Goal: Information Seeking & Learning: Find specific fact

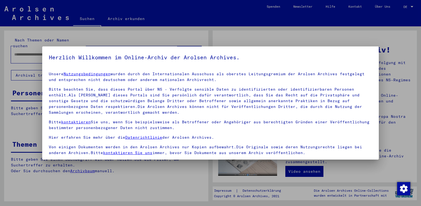
click at [140, 115] on p "Bitte beachten Sie, dass dieses Portal über NS - Verfolgte sensible Daten zu id…" at bounding box center [211, 100] width 324 height 29
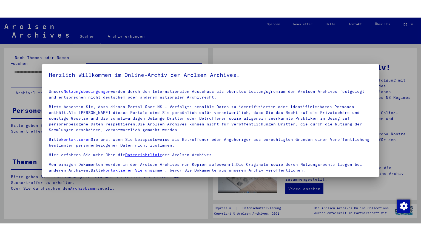
scroll to position [46, 0]
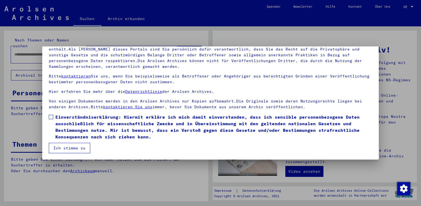
click at [50, 118] on span at bounding box center [51, 117] width 4 height 4
click at [64, 147] on button "Ich stimme zu" at bounding box center [69, 148] width 41 height 10
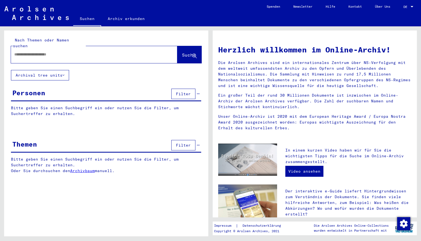
drag, startPoint x: 70, startPoint y: 49, endPoint x: 0, endPoint y: 51, distance: 70.2
click at [0, 53] on div "Nach Themen oder Namen suchen Suche Archival tree units Personen Filter Bitte g…" at bounding box center [105, 131] width 211 height 210
click at [16, 52] on input "text" at bounding box center [87, 55] width 147 height 6
click at [182, 52] on span "Suche" at bounding box center [189, 54] width 14 height 5
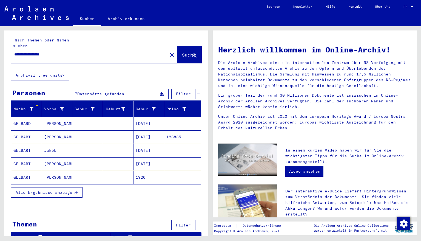
click at [145, 117] on mat-cell "[DATE]" at bounding box center [149, 123] width 31 height 13
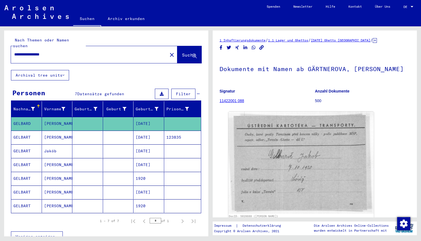
click at [144, 146] on mat-cell "[DATE]" at bounding box center [149, 150] width 31 height 13
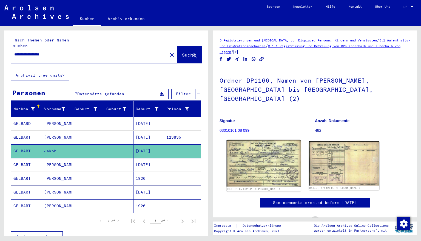
click at [261, 145] on img at bounding box center [264, 163] width 74 height 47
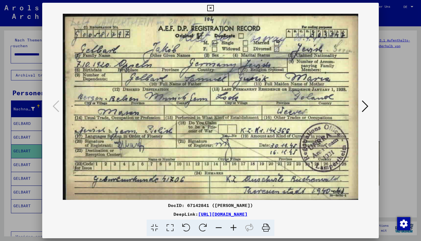
click at [214, 8] on icon at bounding box center [210, 8] width 6 height 7
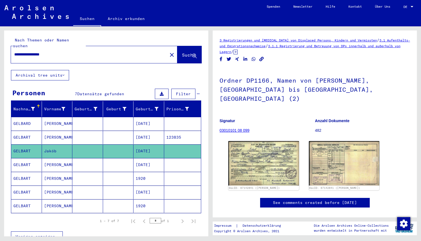
click at [148, 160] on mat-cell "[DATE]" at bounding box center [149, 164] width 31 height 13
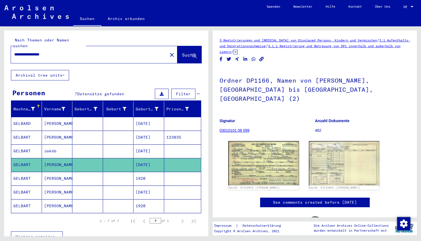
click at [148, 173] on mat-cell "1920" at bounding box center [149, 178] width 31 height 13
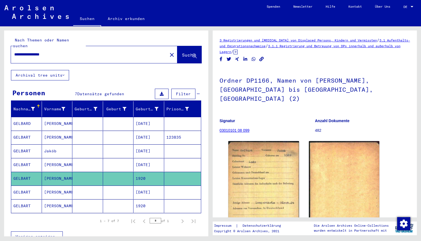
click at [146, 201] on mat-cell "1920" at bounding box center [149, 205] width 31 height 13
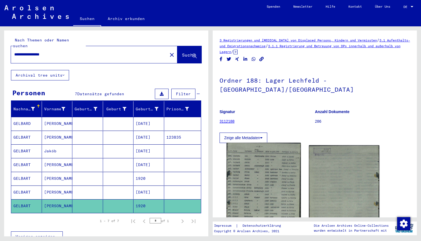
click at [262, 167] on img at bounding box center [264, 192] width 74 height 98
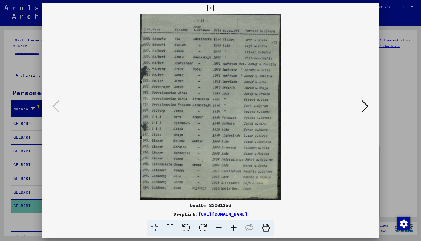
click at [233, 205] on icon at bounding box center [233, 227] width 15 height 17
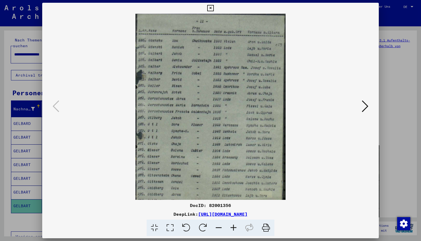
click at [233, 205] on icon at bounding box center [233, 227] width 15 height 17
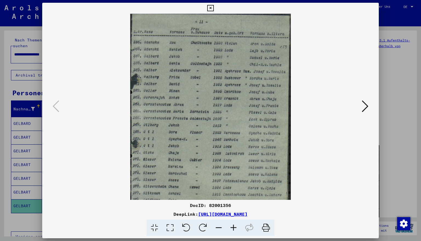
click at [233, 205] on icon at bounding box center [233, 227] width 15 height 17
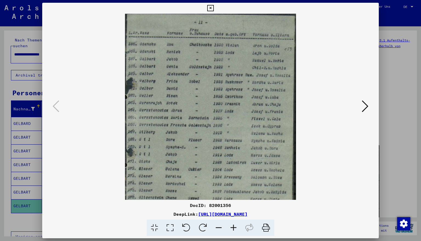
click at [233, 205] on icon at bounding box center [233, 227] width 15 height 17
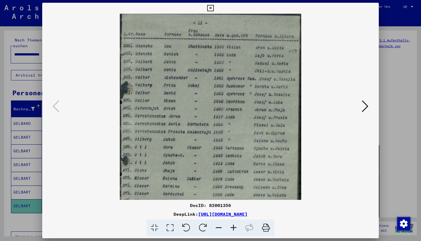
click at [233, 205] on icon at bounding box center [233, 227] width 15 height 17
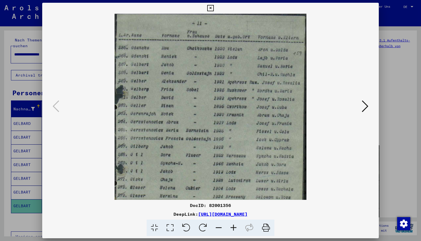
click at [233, 205] on icon at bounding box center [233, 227] width 15 height 17
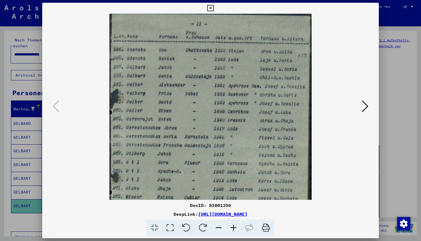
click at [233, 205] on icon at bounding box center [233, 227] width 15 height 17
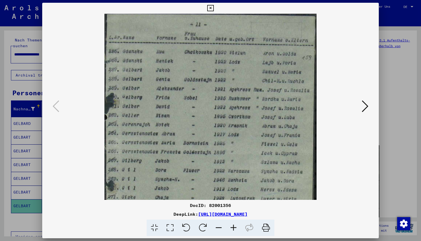
click at [233, 205] on icon at bounding box center [233, 227] width 15 height 17
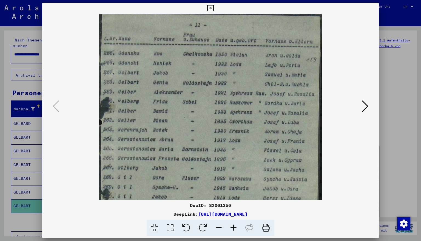
click at [233, 205] on icon at bounding box center [233, 227] width 15 height 17
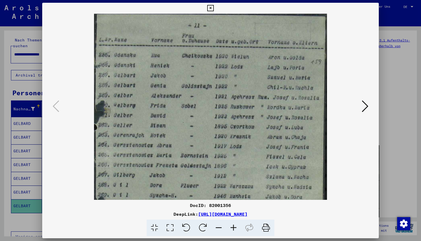
click at [233, 205] on icon at bounding box center [233, 227] width 15 height 17
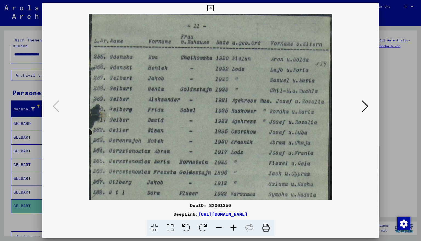
click at [233, 205] on icon at bounding box center [233, 227] width 15 height 17
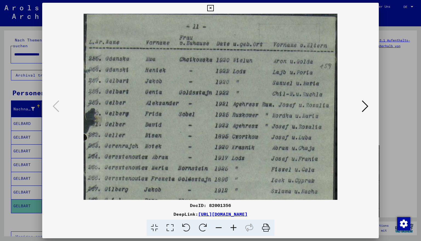
click at [233, 205] on icon at bounding box center [233, 227] width 15 height 17
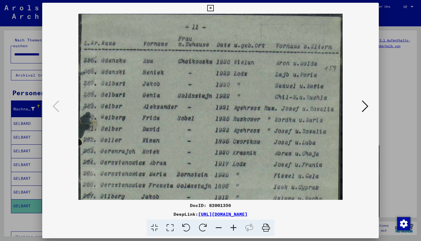
click at [233, 205] on icon at bounding box center [233, 227] width 15 height 17
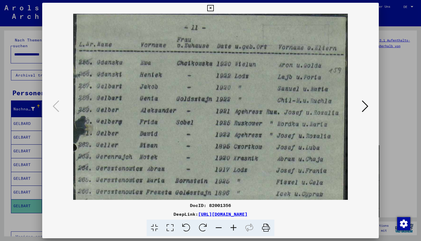
click at [233, 205] on icon at bounding box center [233, 227] width 15 height 17
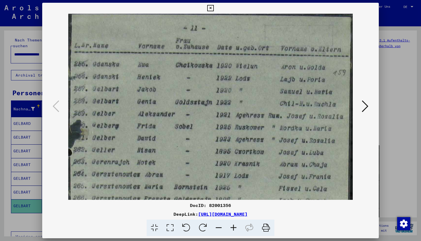
click at [214, 7] on icon at bounding box center [210, 8] width 6 height 7
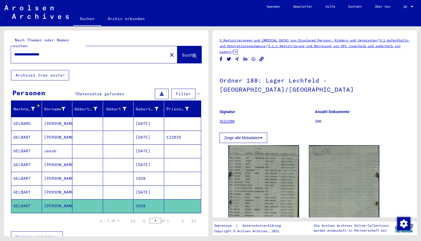
drag, startPoint x: 65, startPoint y: 49, endPoint x: 0, endPoint y: 44, distance: 65.5
click at [0, 44] on div "**********" at bounding box center [105, 131] width 211 height 210
click at [182, 52] on span "Suche" at bounding box center [189, 54] width 14 height 5
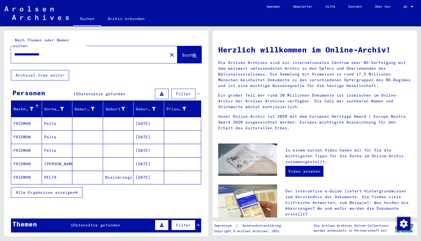
click at [143, 117] on mat-cell "[DATE]" at bounding box center [149, 123] width 31 height 13
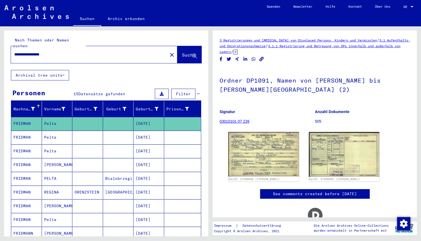
click at [141, 131] on mat-cell "[DATE]" at bounding box center [149, 137] width 31 height 13
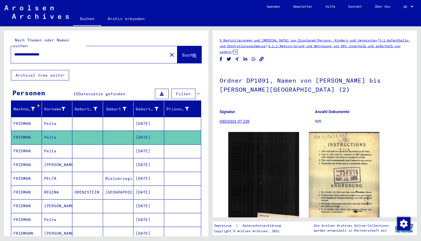
click at [140, 146] on mat-cell "[DATE]" at bounding box center [149, 150] width 31 height 13
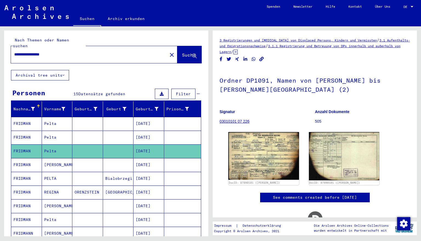
click at [142, 159] on mat-cell "[DATE]" at bounding box center [149, 164] width 31 height 13
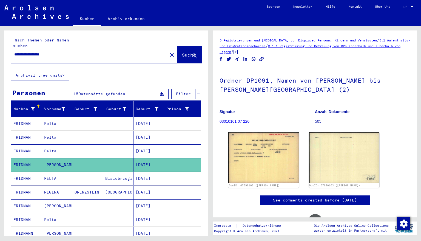
click at [144, 172] on mat-cell "[DATE]" at bounding box center [149, 178] width 31 height 13
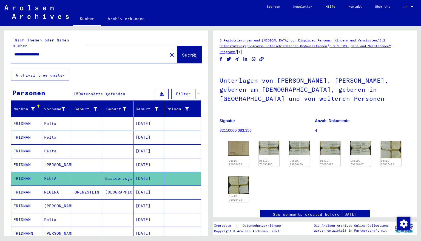
click at [144, 185] on mat-cell "[DATE]" at bounding box center [149, 191] width 31 height 13
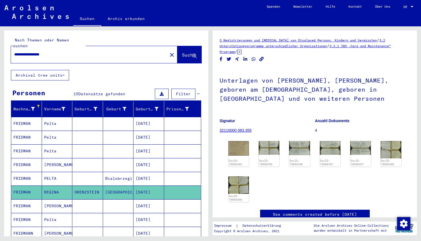
click at [147, 205] on mat-cell "[DATE]" at bounding box center [149, 219] width 31 height 13
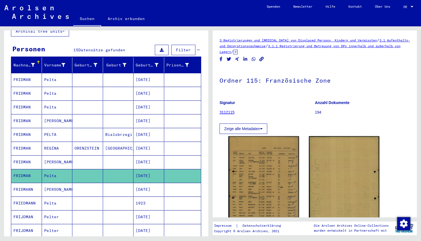
click at [144, 183] on mat-cell "[DATE]" at bounding box center [149, 189] width 31 height 13
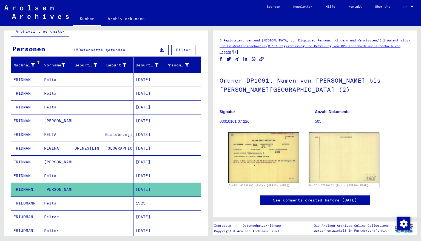
click at [145, 197] on mat-cell "1923" at bounding box center [149, 202] width 31 height 13
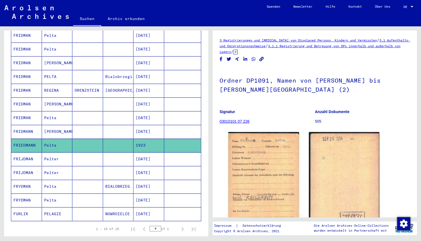
scroll to position [109, 0]
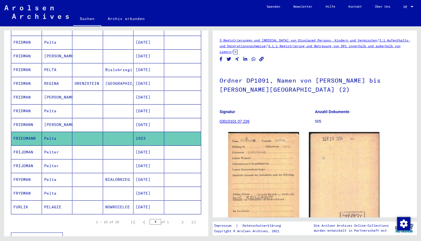
click at [145, 173] on mat-cell "[DATE]" at bounding box center [149, 179] width 31 height 13
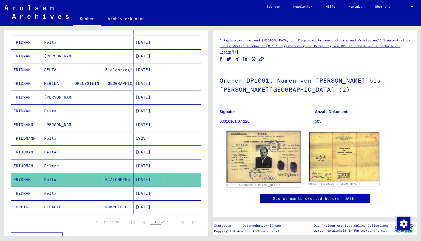
click at [267, 165] on img at bounding box center [264, 157] width 74 height 52
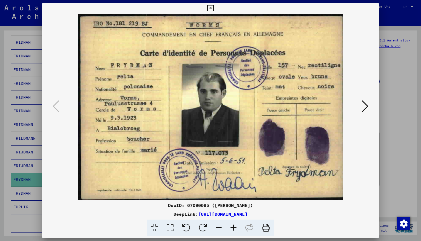
click at [214, 8] on icon at bounding box center [210, 8] width 6 height 7
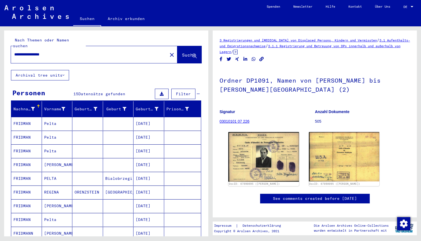
drag, startPoint x: 61, startPoint y: 47, endPoint x: 0, endPoint y: 49, distance: 60.9
click at [0, 49] on div "**********" at bounding box center [105, 131] width 211 height 210
click at [182, 52] on span "Suche" at bounding box center [189, 54] width 14 height 5
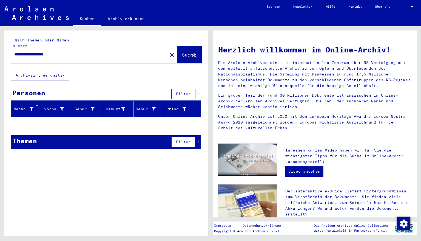
click at [52, 52] on input "**********" at bounding box center [87, 55] width 147 height 6
click at [188, 52] on span "Suche" at bounding box center [189, 54] width 14 height 5
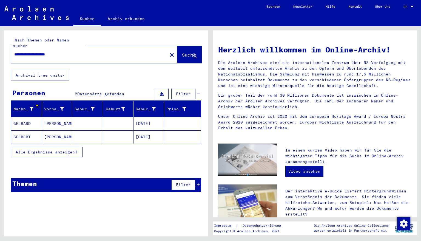
click at [149, 130] on mat-cell "[DATE]" at bounding box center [149, 136] width 31 height 13
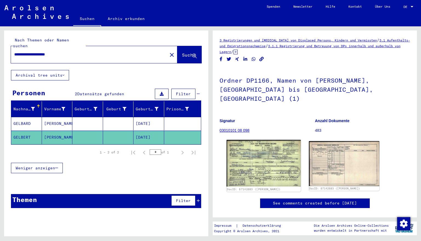
click at [266, 144] on img at bounding box center [264, 163] width 74 height 47
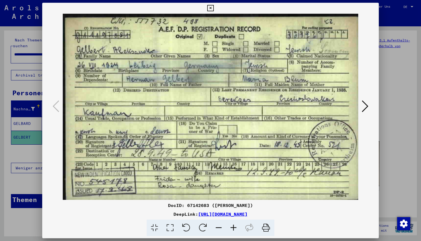
click at [214, 6] on icon at bounding box center [210, 8] width 6 height 7
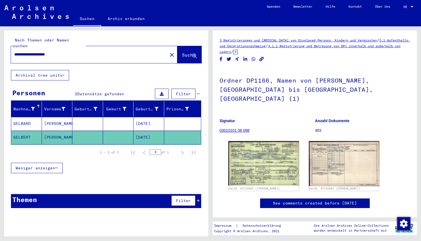
drag, startPoint x: 68, startPoint y: 49, endPoint x: 0, endPoint y: 49, distance: 68.0
click at [0, 49] on div "**********" at bounding box center [105, 131] width 211 height 210
click at [182, 52] on span "Suche" at bounding box center [189, 54] width 14 height 5
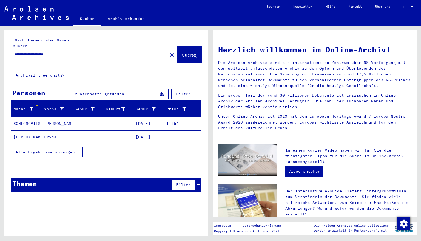
click at [144, 132] on mat-cell "[DATE]" at bounding box center [149, 136] width 31 height 13
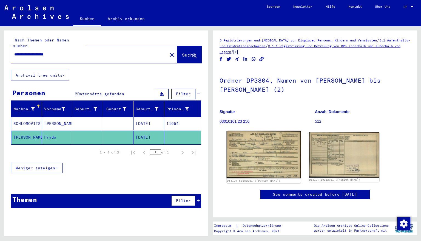
click at [249, 149] on img at bounding box center [264, 155] width 74 height 48
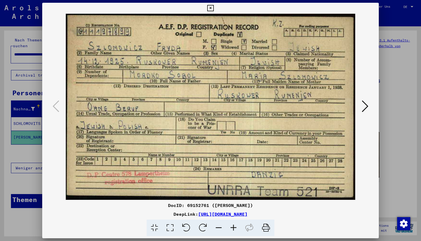
click at [214, 8] on icon at bounding box center [210, 8] width 6 height 7
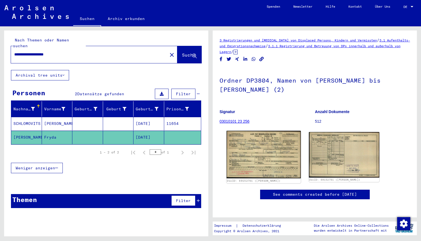
click at [274, 156] on img at bounding box center [264, 155] width 74 height 48
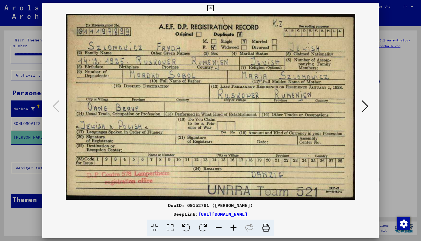
click at [365, 105] on icon at bounding box center [365, 106] width 7 height 13
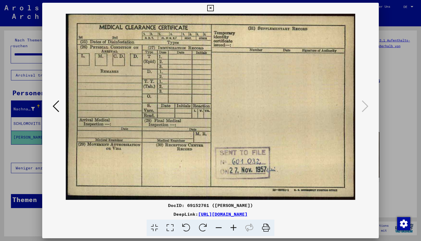
click at [214, 8] on icon at bounding box center [210, 8] width 6 height 7
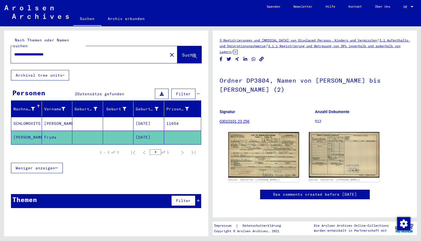
drag, startPoint x: 74, startPoint y: 48, endPoint x: 0, endPoint y: 49, distance: 74.0
click at [0, 49] on div "**********" at bounding box center [105, 131] width 211 height 210
click at [182, 52] on span "Suche" at bounding box center [189, 54] width 14 height 5
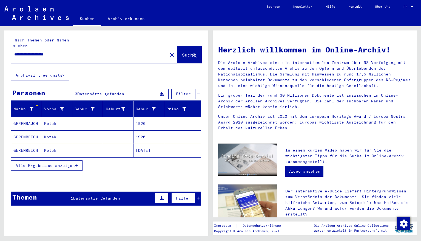
click at [144, 118] on mat-cell "1920" at bounding box center [149, 123] width 31 height 13
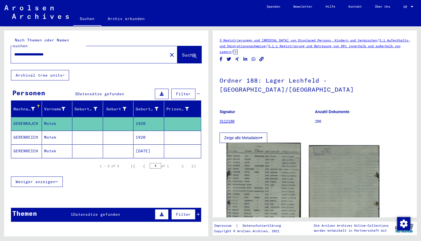
click at [260, 155] on img at bounding box center [264, 192] width 74 height 98
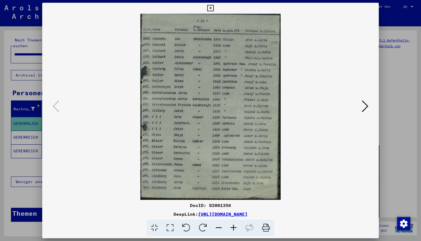
click at [233, 205] on icon at bounding box center [233, 227] width 15 height 17
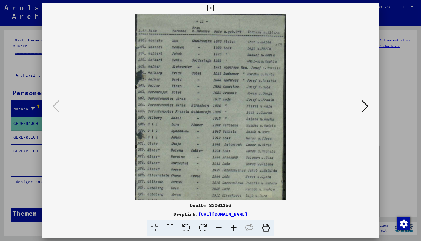
click at [233, 205] on icon at bounding box center [233, 227] width 15 height 17
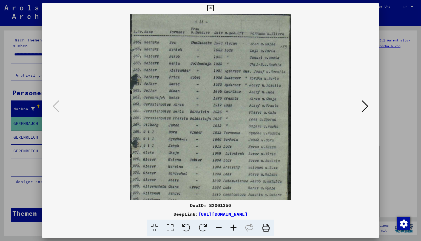
click at [233, 205] on icon at bounding box center [233, 227] width 15 height 17
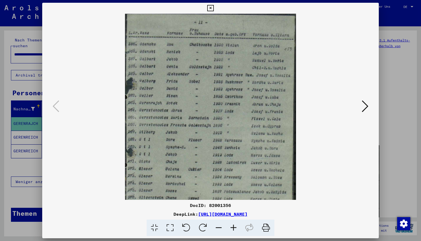
click at [233, 205] on icon at bounding box center [233, 227] width 15 height 17
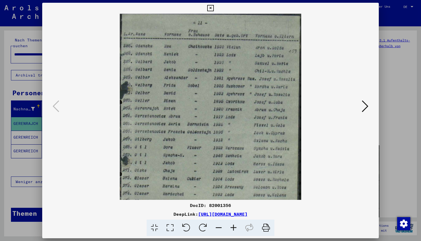
click at [233, 205] on icon at bounding box center [233, 227] width 15 height 17
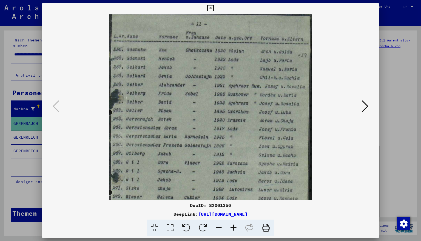
click at [233, 205] on icon at bounding box center [233, 227] width 15 height 17
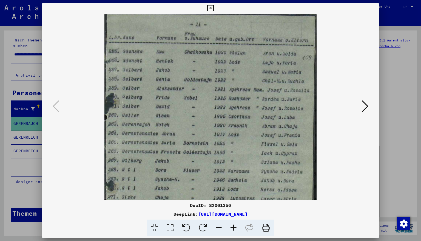
click at [233, 205] on icon at bounding box center [233, 227] width 15 height 17
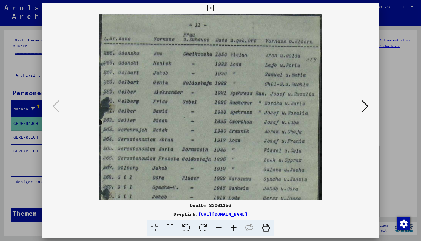
click at [233, 205] on icon at bounding box center [233, 227] width 15 height 17
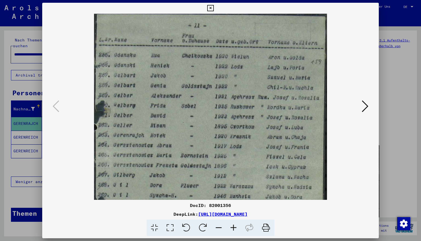
click at [233, 205] on icon at bounding box center [233, 227] width 15 height 17
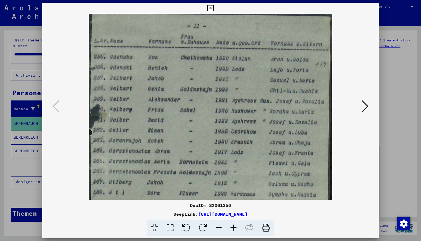
click at [233, 205] on icon at bounding box center [233, 227] width 15 height 17
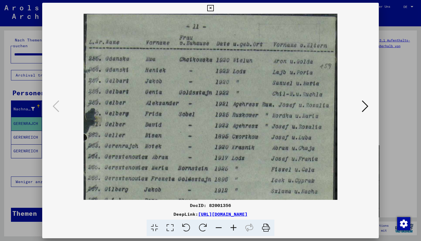
click at [233, 205] on icon at bounding box center [233, 227] width 15 height 17
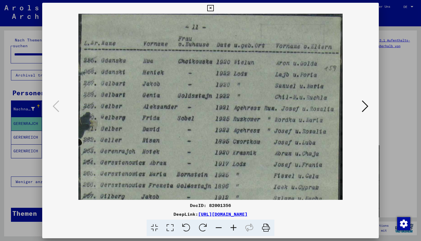
click at [233, 205] on icon at bounding box center [233, 227] width 15 height 17
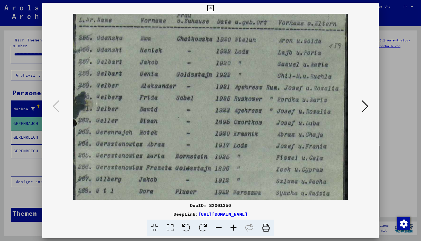
scroll to position [25, 0]
drag, startPoint x: 169, startPoint y: 145, endPoint x: 183, endPoint y: 118, distance: 29.9
click at [183, 118] on img at bounding box center [210, 171] width 274 height 364
click at [214, 7] on icon at bounding box center [210, 8] width 6 height 7
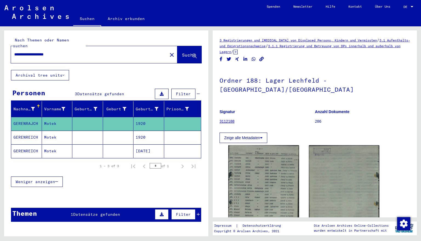
click at [146, 131] on mat-cell "1920" at bounding box center [149, 137] width 31 height 13
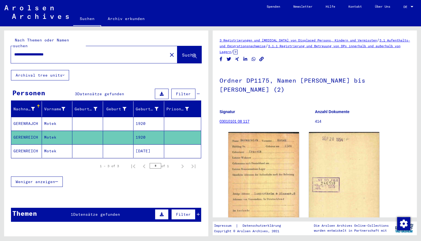
click at [142, 144] on mat-cell "[DATE]" at bounding box center [149, 150] width 31 height 13
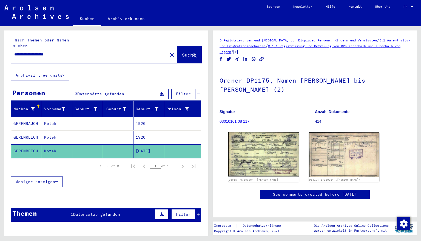
drag, startPoint x: 69, startPoint y: 51, endPoint x: 0, endPoint y: 63, distance: 69.5
click at [0, 63] on div "**********" at bounding box center [105, 131] width 211 height 210
click at [183, 52] on span "Suche" at bounding box center [189, 54] width 14 height 5
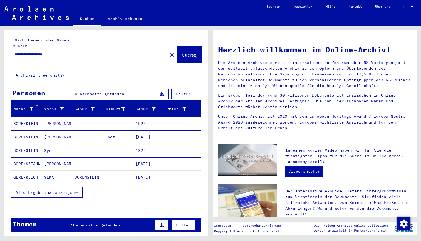
click at [143, 120] on mat-cell "1927" at bounding box center [149, 123] width 31 height 13
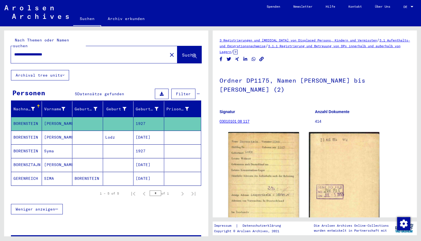
click at [141, 134] on mat-cell "[DATE]" at bounding box center [149, 137] width 31 height 13
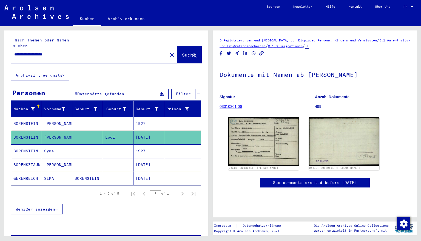
click at [142, 145] on mat-cell "1927" at bounding box center [149, 150] width 31 height 13
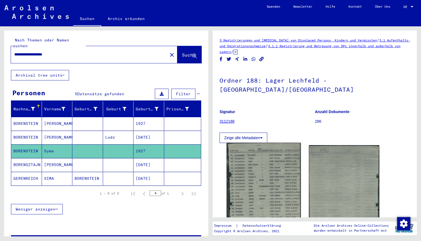
click at [275, 172] on img at bounding box center [264, 191] width 74 height 97
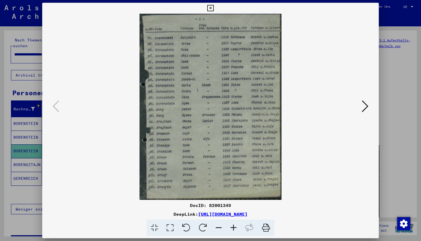
click at [233, 205] on icon at bounding box center [233, 227] width 15 height 17
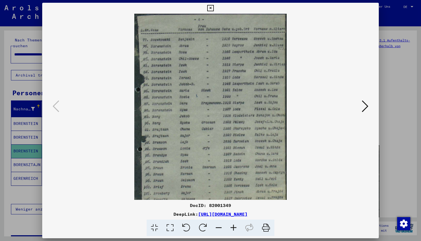
click at [233, 205] on icon at bounding box center [233, 227] width 15 height 17
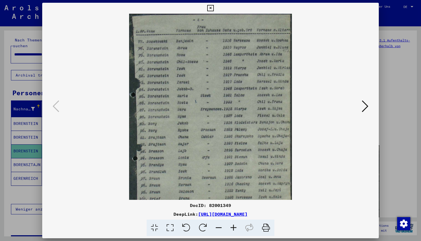
click at [233, 205] on icon at bounding box center [233, 227] width 15 height 17
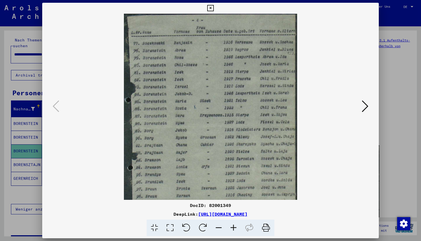
click at [233, 205] on icon at bounding box center [233, 227] width 15 height 17
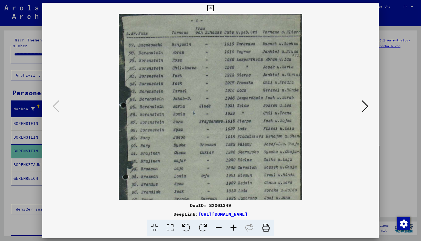
click at [233, 205] on icon at bounding box center [233, 227] width 15 height 17
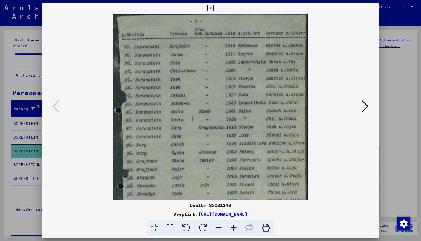
click at [233, 205] on icon at bounding box center [233, 227] width 15 height 17
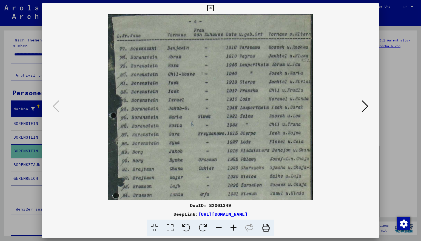
click at [233, 205] on icon at bounding box center [233, 227] width 15 height 17
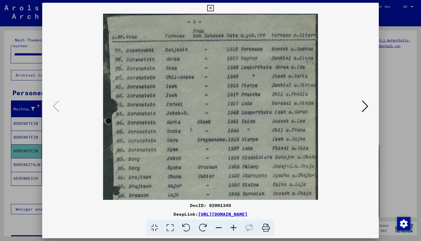
click at [233, 205] on icon at bounding box center [233, 227] width 15 height 17
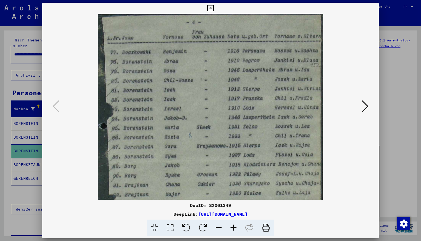
click at [233, 205] on icon at bounding box center [233, 227] width 15 height 17
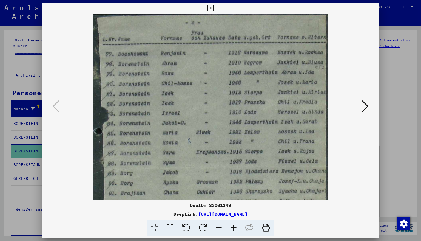
click at [233, 205] on icon at bounding box center [233, 227] width 15 height 17
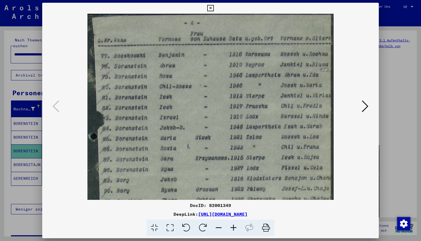
click at [214, 8] on icon at bounding box center [210, 8] width 6 height 7
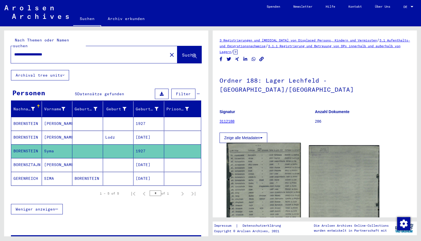
click at [269, 166] on img at bounding box center [264, 191] width 74 height 97
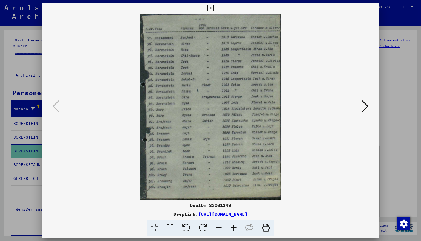
click at [234, 205] on icon at bounding box center [233, 227] width 15 height 17
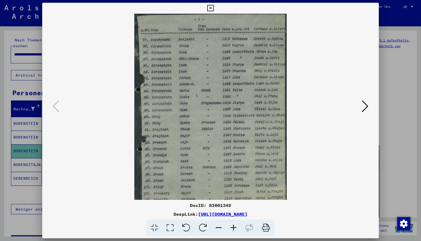
click at [234, 205] on icon at bounding box center [233, 227] width 15 height 17
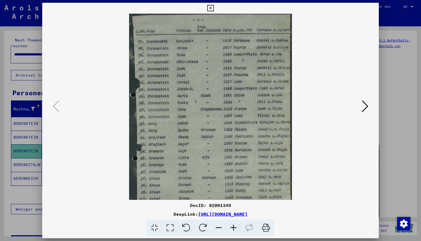
click at [234, 205] on icon at bounding box center [233, 227] width 15 height 17
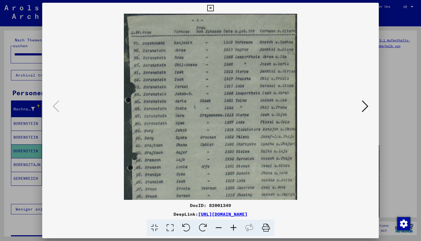
click at [234, 205] on icon at bounding box center [233, 227] width 15 height 17
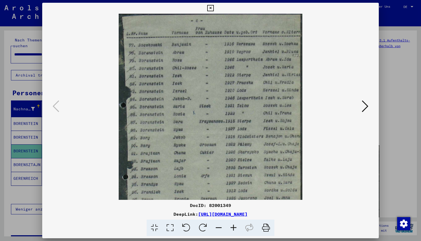
click at [234, 205] on icon at bounding box center [233, 227] width 15 height 17
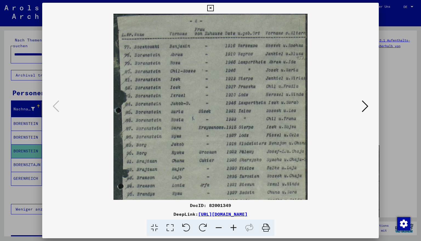
click at [234, 205] on icon at bounding box center [233, 227] width 15 height 17
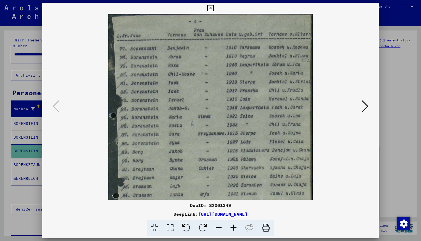
click at [234, 205] on icon at bounding box center [233, 227] width 15 height 17
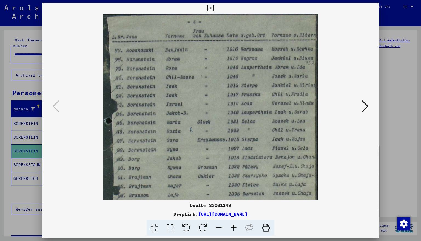
click at [214, 6] on icon at bounding box center [210, 8] width 6 height 7
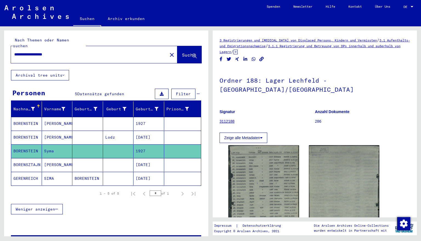
drag, startPoint x: 64, startPoint y: 47, endPoint x: 0, endPoint y: 48, distance: 64.4
click at [0, 48] on div "**********" at bounding box center [105, 131] width 211 height 210
click at [183, 52] on span "Suche" at bounding box center [189, 54] width 14 height 5
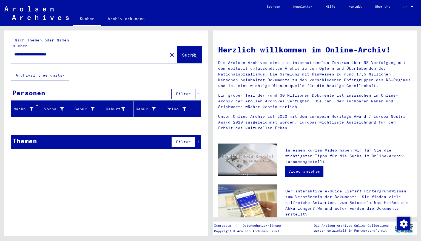
click at [29, 52] on input "**********" at bounding box center [87, 55] width 147 height 6
click at [182, 52] on span "Suche" at bounding box center [189, 54] width 14 height 5
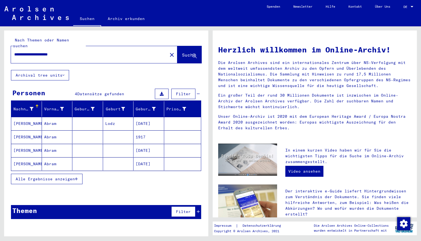
click at [144, 120] on mat-cell "[DATE]" at bounding box center [149, 123] width 31 height 13
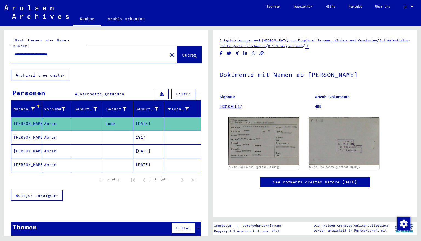
click at [144, 131] on mat-cell "1917" at bounding box center [149, 137] width 31 height 13
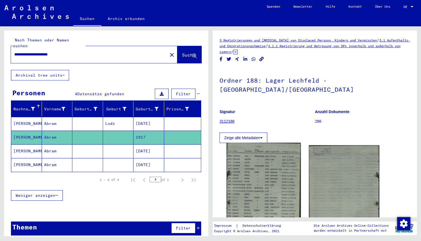
click at [253, 157] on img at bounding box center [264, 192] width 74 height 98
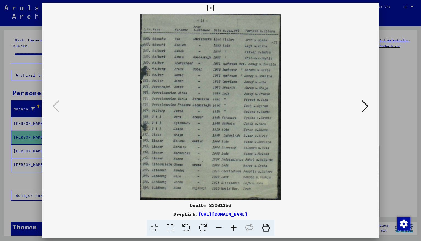
click at [234, 205] on icon at bounding box center [233, 227] width 15 height 17
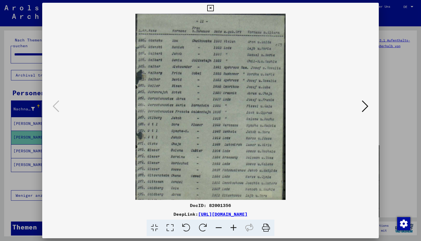
click at [234, 205] on icon at bounding box center [233, 227] width 15 height 17
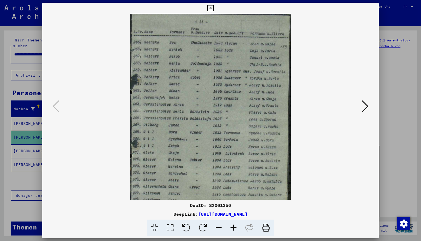
click at [234, 205] on icon at bounding box center [233, 227] width 15 height 17
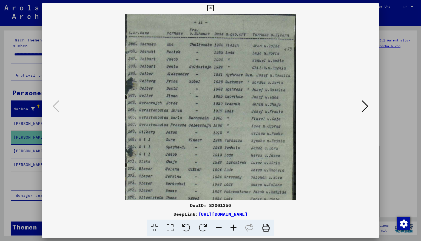
click at [234, 205] on icon at bounding box center [233, 227] width 15 height 17
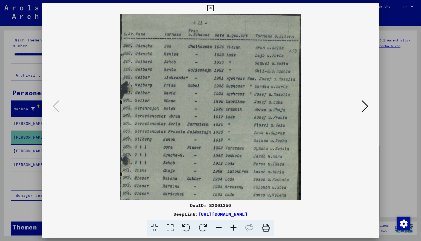
click at [234, 205] on icon at bounding box center [233, 227] width 15 height 17
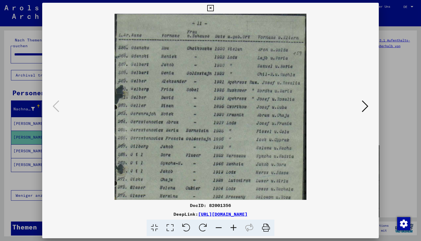
click at [234, 205] on icon at bounding box center [233, 227] width 15 height 17
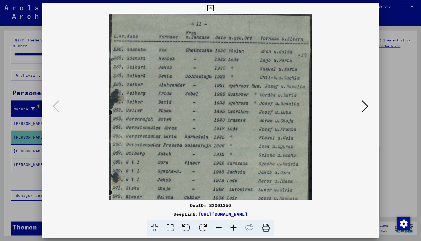
click at [234, 205] on icon at bounding box center [233, 227] width 15 height 17
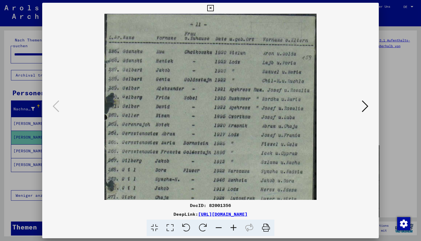
click at [234, 205] on icon at bounding box center [233, 227] width 15 height 17
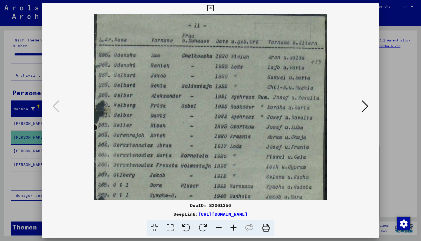
click at [214, 8] on icon at bounding box center [210, 8] width 6 height 7
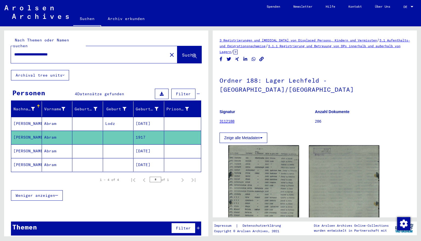
click at [157, 145] on mat-cell "[DATE]" at bounding box center [149, 150] width 31 height 13
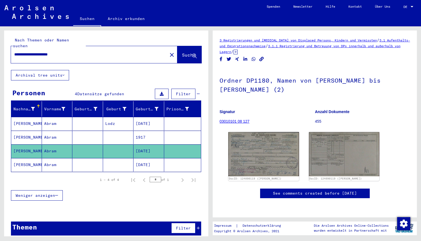
click at [152, 158] on mat-cell "[DATE]" at bounding box center [149, 164] width 31 height 13
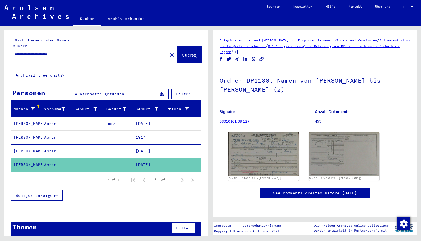
drag, startPoint x: 79, startPoint y: 50, endPoint x: 0, endPoint y: 55, distance: 79.1
click at [0, 55] on div "**********" at bounding box center [105, 131] width 211 height 210
click at [182, 52] on span "Suche" at bounding box center [189, 54] width 14 height 5
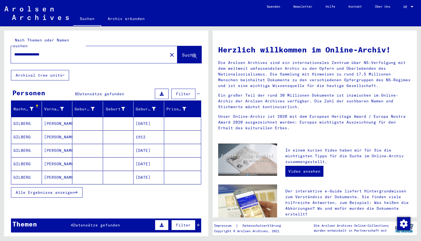
click at [148, 120] on mat-cell "[DATE]" at bounding box center [149, 123] width 31 height 13
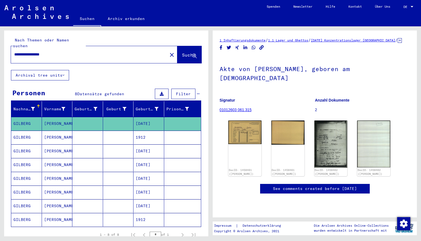
click at [142, 132] on mat-cell "1912" at bounding box center [149, 137] width 31 height 13
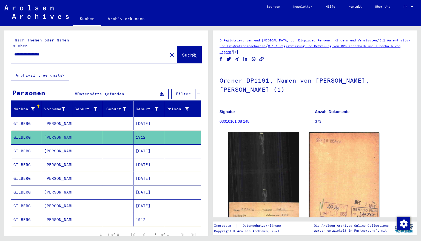
click at [146, 146] on mat-cell "[DATE]" at bounding box center [149, 150] width 31 height 13
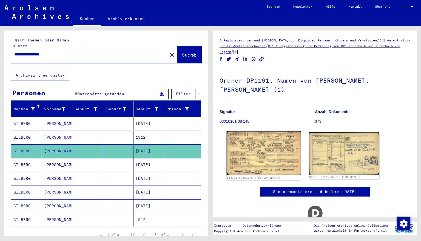
click at [269, 149] on img at bounding box center [264, 153] width 74 height 44
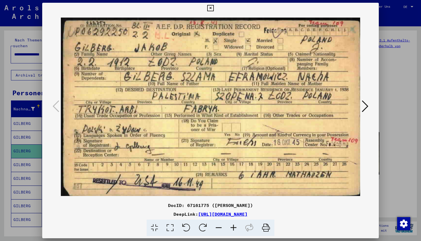
click at [214, 8] on icon at bounding box center [210, 8] width 6 height 7
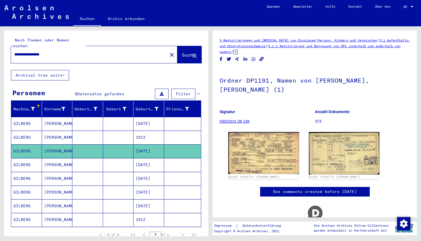
click at [137, 158] on mat-cell "[DATE]" at bounding box center [149, 164] width 31 height 13
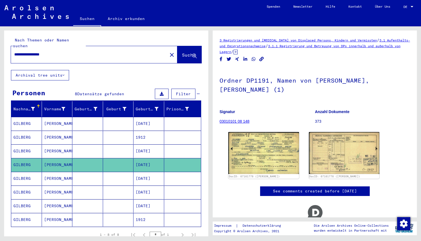
click at [143, 172] on mat-cell "[DATE]" at bounding box center [149, 178] width 31 height 13
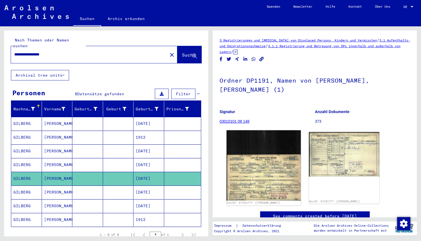
click at [259, 176] on img at bounding box center [264, 165] width 74 height 70
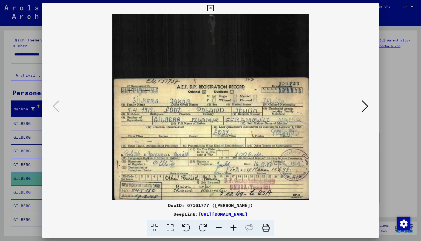
click at [367, 106] on icon at bounding box center [365, 106] width 7 height 13
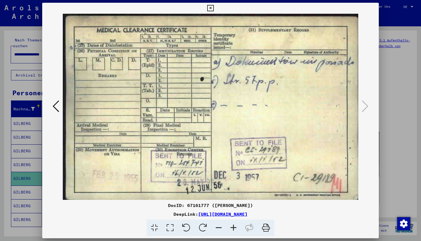
click at [214, 8] on icon at bounding box center [210, 8] width 6 height 7
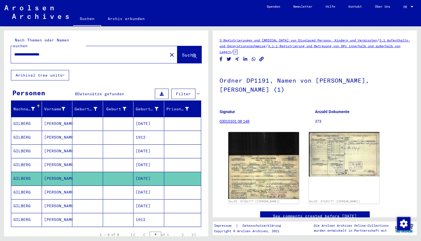
click at [145, 186] on mat-cell "[DATE]" at bounding box center [149, 191] width 31 height 13
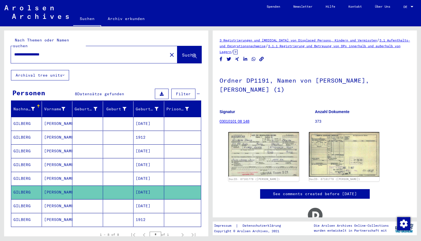
click at [146, 202] on mat-cell "[DATE]" at bounding box center [149, 205] width 31 height 13
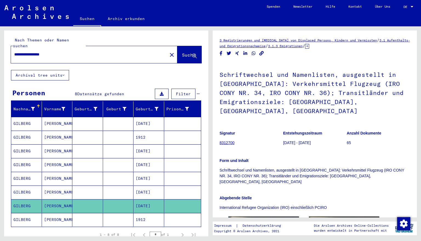
click at [144, 205] on mat-cell "1912" at bounding box center [149, 219] width 31 height 13
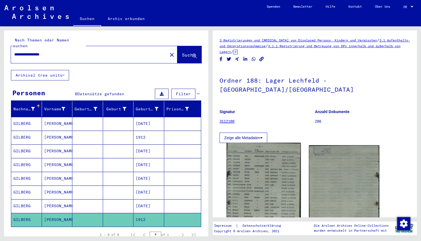
click at [272, 183] on img at bounding box center [264, 192] width 74 height 98
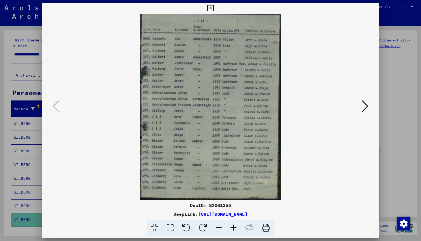
click at [234, 205] on icon at bounding box center [233, 227] width 15 height 17
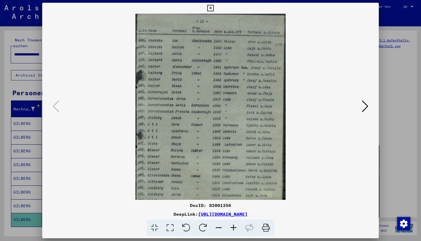
click at [234, 205] on icon at bounding box center [233, 227] width 15 height 17
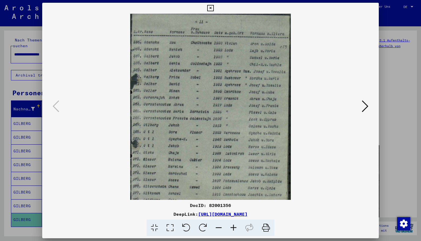
click at [234, 205] on icon at bounding box center [233, 227] width 15 height 17
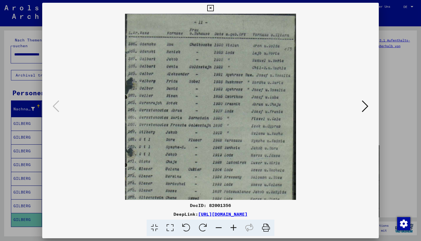
click at [234, 205] on icon at bounding box center [233, 227] width 15 height 17
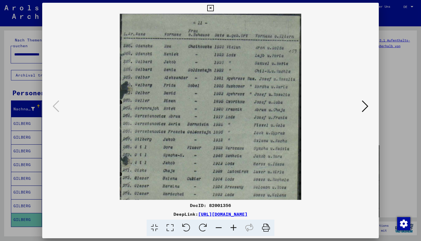
click at [234, 205] on icon at bounding box center [233, 227] width 15 height 17
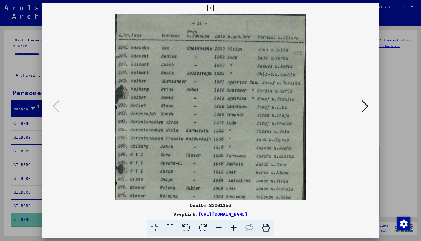
click at [234, 205] on icon at bounding box center [233, 227] width 15 height 17
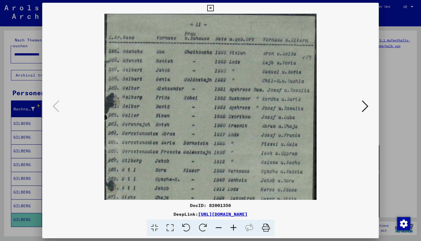
click at [234, 205] on icon at bounding box center [233, 227] width 15 height 17
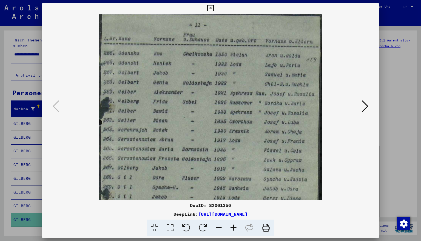
click at [214, 9] on icon at bounding box center [210, 8] width 6 height 7
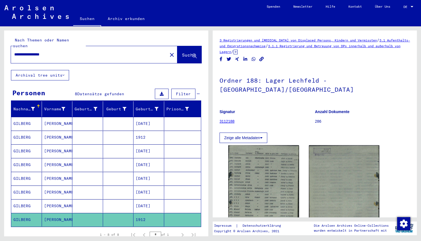
drag, startPoint x: 57, startPoint y: 50, endPoint x: 0, endPoint y: 51, distance: 57.3
click at [0, 51] on div "**********" at bounding box center [105, 131] width 211 height 210
click at [182, 52] on span "Suche" at bounding box center [189, 54] width 14 height 5
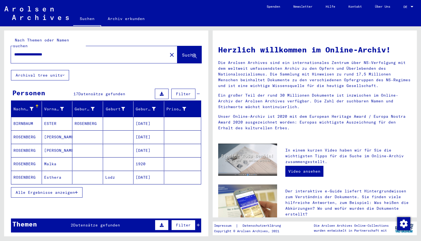
click at [140, 159] on mat-cell "1920" at bounding box center [149, 163] width 31 height 13
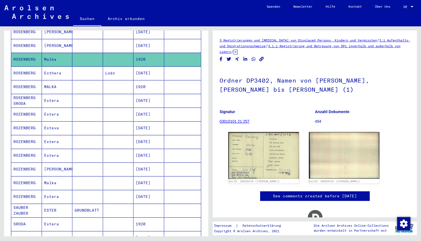
scroll to position [84, 0]
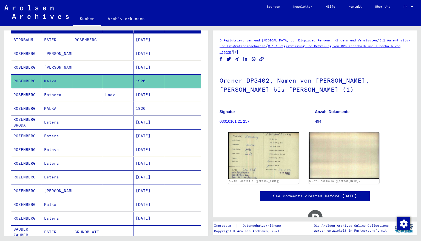
click at [141, 102] on mat-cell "1920" at bounding box center [149, 108] width 31 height 13
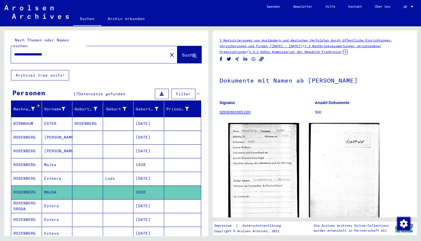
drag, startPoint x: 66, startPoint y: 49, endPoint x: 0, endPoint y: 41, distance: 66.2
click at [0, 41] on div "**********" at bounding box center [105, 131] width 211 height 210
type input "*"
click at [182, 52] on span "Suche" at bounding box center [189, 54] width 14 height 5
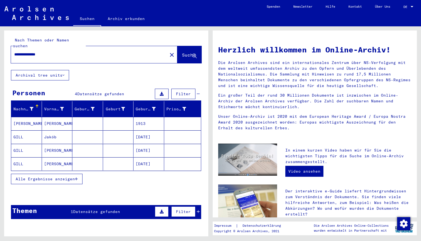
click at [144, 117] on mat-cell "1913" at bounding box center [149, 123] width 31 height 13
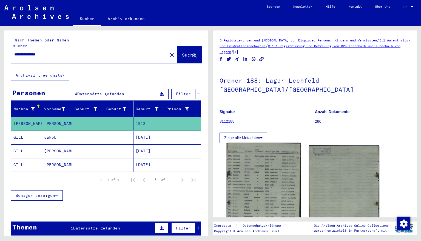
click at [272, 161] on img at bounding box center [264, 192] width 74 height 98
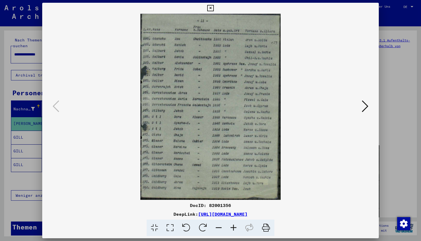
click at [234, 205] on icon at bounding box center [233, 227] width 15 height 17
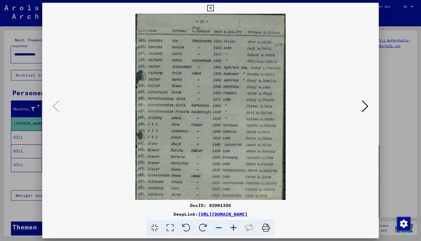
click at [234, 205] on icon at bounding box center [233, 227] width 15 height 17
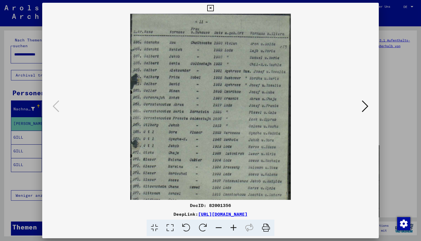
click at [234, 205] on icon at bounding box center [233, 227] width 15 height 17
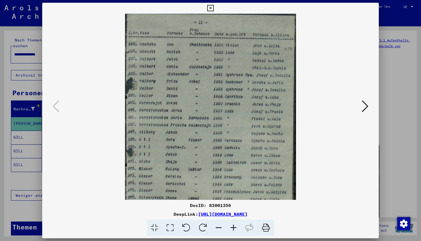
click at [234, 205] on icon at bounding box center [233, 227] width 15 height 17
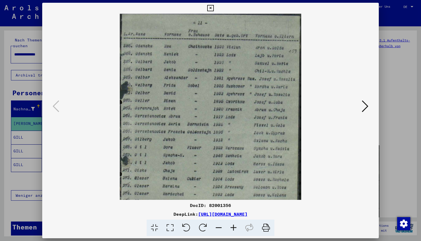
click at [234, 205] on icon at bounding box center [233, 227] width 15 height 17
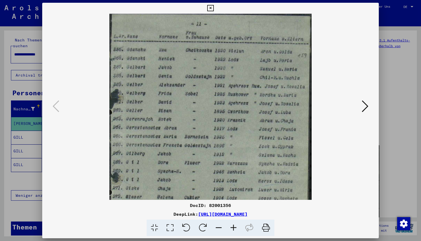
click at [234, 205] on icon at bounding box center [233, 227] width 15 height 17
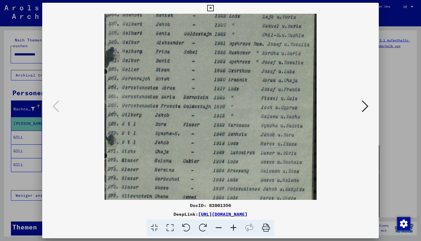
scroll to position [46, 0]
drag, startPoint x: 186, startPoint y: 162, endPoint x: 210, endPoint y: 114, distance: 54.0
click at [210, 114] on img at bounding box center [210, 109] width 212 height 282
click at [214, 8] on icon at bounding box center [210, 8] width 6 height 7
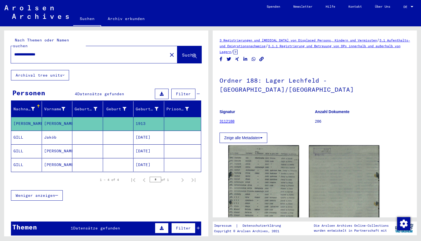
click at [137, 131] on mat-cell "[DATE]" at bounding box center [149, 137] width 31 height 13
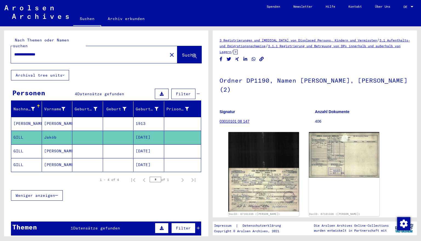
click at [143, 145] on mat-cell "[DATE]" at bounding box center [149, 150] width 31 height 13
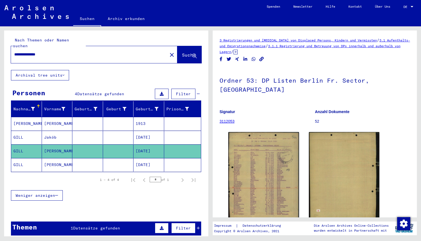
click at [143, 158] on mat-cell "[DATE]" at bounding box center [149, 164] width 31 height 13
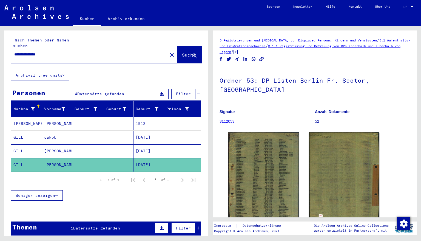
click at [144, 117] on mat-cell "1913" at bounding box center [149, 123] width 31 height 13
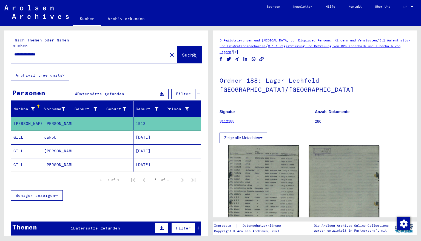
click at [149, 131] on mat-cell "[DATE]" at bounding box center [149, 137] width 31 height 13
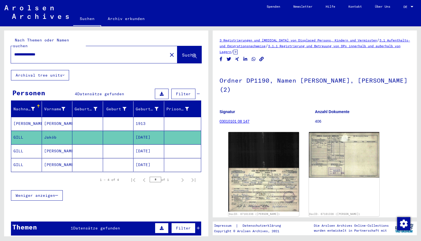
click at [147, 144] on mat-cell "[DATE]" at bounding box center [149, 150] width 31 height 13
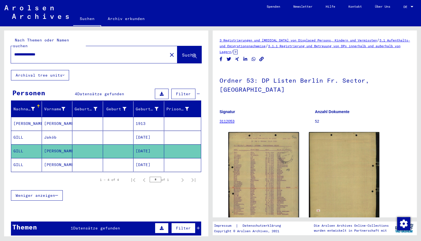
click at [150, 158] on mat-cell "[DATE]" at bounding box center [149, 164] width 31 height 13
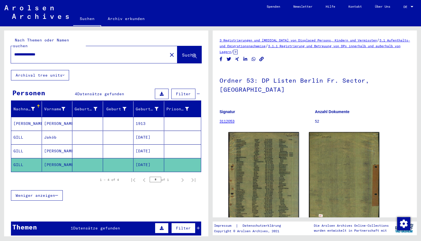
drag, startPoint x: 53, startPoint y: 47, endPoint x: 4, endPoint y: 48, distance: 49.6
click at [4, 48] on div "**********" at bounding box center [105, 131] width 211 height 210
click at [182, 52] on span "Suche" at bounding box center [189, 54] width 14 height 5
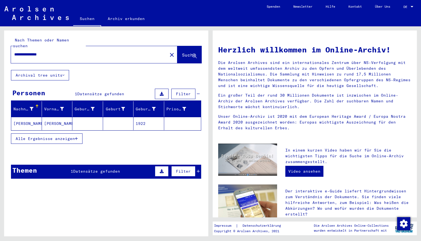
click at [143, 118] on mat-cell "1922" at bounding box center [149, 123] width 31 height 13
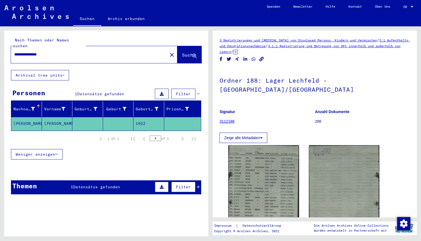
drag, startPoint x: 53, startPoint y: 49, endPoint x: 0, endPoint y: 55, distance: 53.1
click at [0, 55] on div "**********" at bounding box center [105, 131] width 211 height 210
click at [183, 52] on span "Suche" at bounding box center [189, 54] width 14 height 5
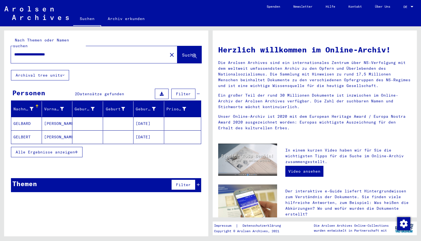
click at [144, 131] on mat-cell "[DATE]" at bounding box center [149, 136] width 31 height 13
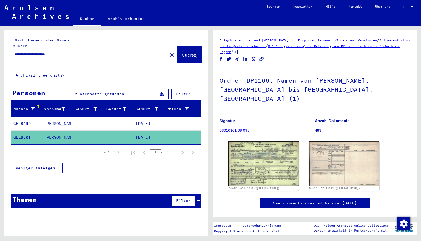
drag, startPoint x: 67, startPoint y: 48, endPoint x: 0, endPoint y: 54, distance: 67.7
click at [0, 54] on div "**********" at bounding box center [105, 131] width 211 height 210
click at [183, 52] on span "Suche" at bounding box center [189, 54] width 14 height 5
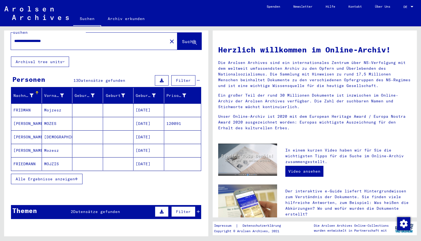
scroll to position [19, 0]
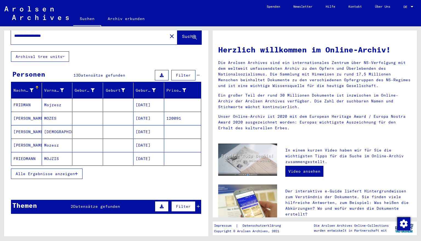
click at [77, 172] on icon "button" at bounding box center [76, 174] width 3 height 4
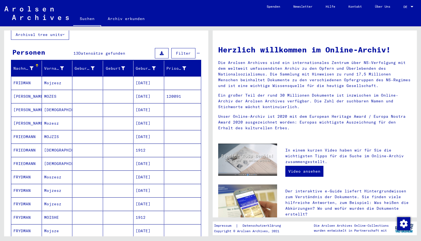
scroll to position [63, 0]
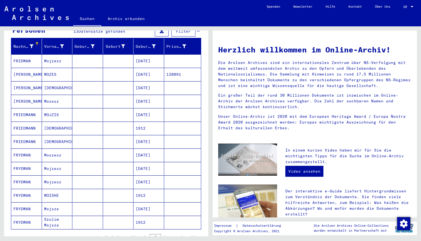
click at [143, 205] on mat-cell "1912" at bounding box center [149, 222] width 31 height 13
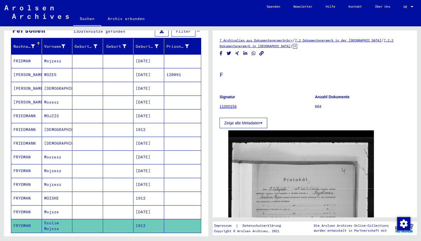
click at [143, 205] on mat-cell "[DATE]" at bounding box center [149, 211] width 31 height 13
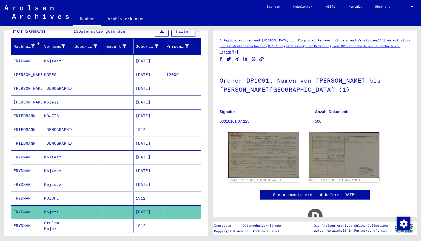
click at [141, 191] on mat-cell "1912" at bounding box center [149, 197] width 31 height 13
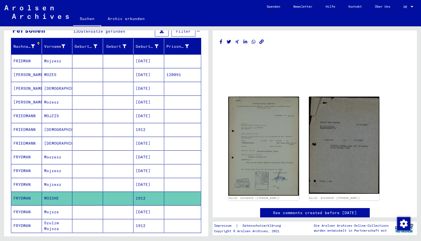
click at [144, 124] on mat-cell "1912" at bounding box center [149, 129] width 31 height 13
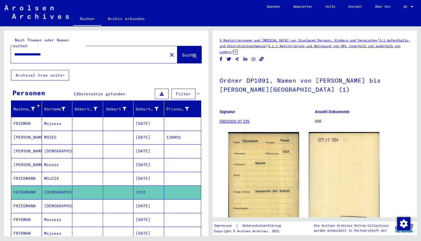
drag, startPoint x: 72, startPoint y: 50, endPoint x: 0, endPoint y: 49, distance: 71.8
click at [0, 49] on div "**********" at bounding box center [105, 131] width 211 height 210
type input "**********"
click at [182, 52] on span "Suche" at bounding box center [189, 54] width 14 height 5
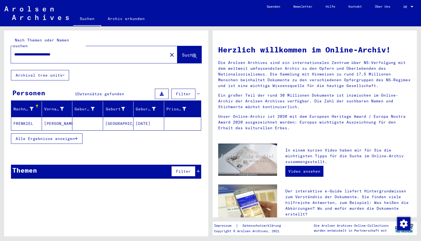
click at [145, 117] on mat-cell "[DATE]" at bounding box center [149, 123] width 31 height 13
